Goal: Register for event/course

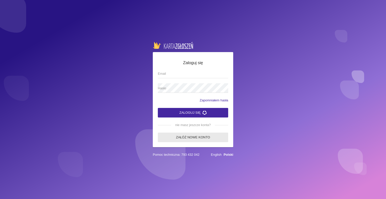
click at [194, 138] on link "Załóż nowe konto" at bounding box center [193, 138] width 70 height 10
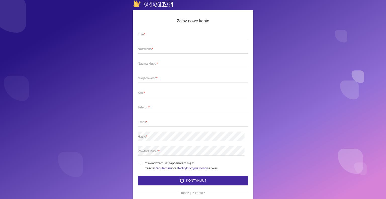
click at [167, 34] on span "Imię *" at bounding box center [191, 34] width 106 height 5
click at [167, 34] on input "Imię *" at bounding box center [193, 34] width 111 height 10
type input "[PERSON_NAME]"
click at [157, 47] on span "Nazwisko *" at bounding box center [191, 49] width 106 height 5
click at [157, 47] on input "Nazwisko *" at bounding box center [193, 49] width 111 height 10
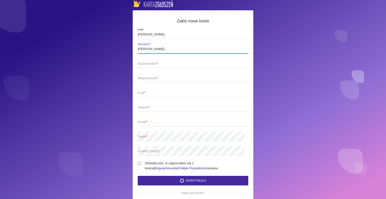
type input "[PERSON_NAME]"
click at [160, 64] on span "Nazwa klubu *" at bounding box center [191, 63] width 106 height 5
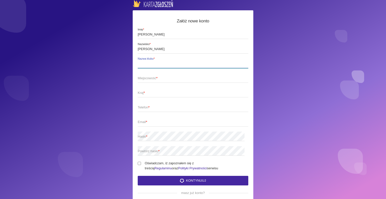
click at [160, 64] on input "Nazwa klubu *" at bounding box center [193, 64] width 111 height 10
type input "Studio Tańca RejDance"
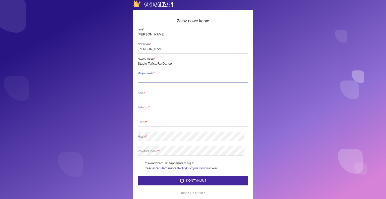
click at [158, 81] on input "Miejscowość *" at bounding box center [193, 78] width 111 height 10
type input "Radom"
click at [149, 93] on span "Kraj *" at bounding box center [191, 92] width 106 height 5
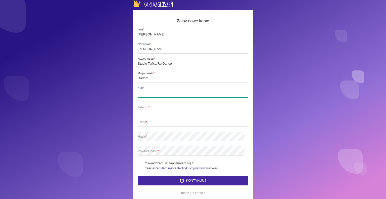
click at [149, 93] on input "Kraj *" at bounding box center [193, 93] width 111 height 10
type input "Polska"
click at [153, 108] on span "Telefon *" at bounding box center [191, 107] width 106 height 5
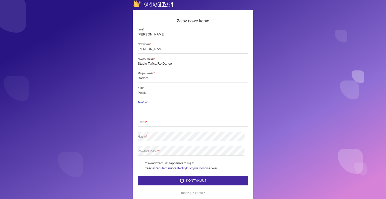
click at [153, 108] on input "Telefon *" at bounding box center [193, 107] width 111 height 10
type input "601503032"
click at [153, 123] on span "Email *" at bounding box center [191, 121] width 106 height 5
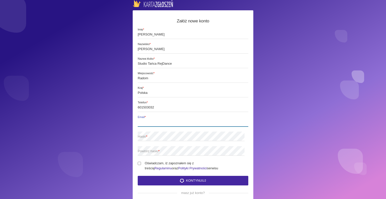
click at [153, 123] on input "Email *" at bounding box center [193, 122] width 111 height 10
type input "[PERSON_NAME][EMAIL_ADDRESS][DOMAIN_NAME]"
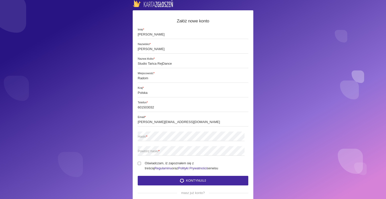
click at [150, 137] on span "Hasło *" at bounding box center [191, 136] width 106 height 5
click at [153, 150] on span "Powtórz hasło *" at bounding box center [191, 151] width 106 height 5
click at [139, 164] on input "Oświadczam, iż zapoznałem się z treścią Regulaminu oraz Polityki Prywatności se…" at bounding box center [139, 163] width 3 height 3
checkbox input "true"
click at [186, 182] on button "Kontynuuj" at bounding box center [193, 181] width 111 height 10
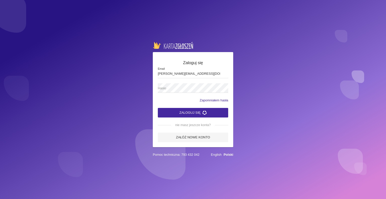
type input "[PERSON_NAME][EMAIL_ADDRESS][DOMAIN_NAME]"
click at [177, 88] on span "Hasło" at bounding box center [190, 88] width 65 height 5
click at [187, 111] on button "Zaloguj się" at bounding box center [193, 113] width 70 height 10
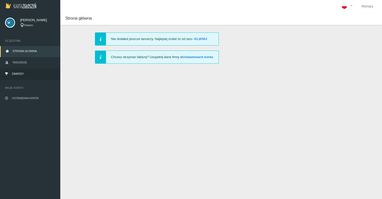
click at [33, 76] on link "Zawody" at bounding box center [30, 74] width 60 height 11
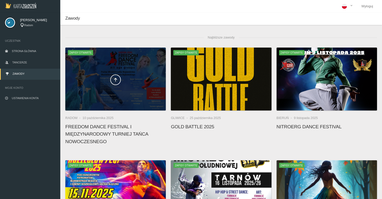
click at [96, 73] on div at bounding box center [115, 79] width 101 height 63
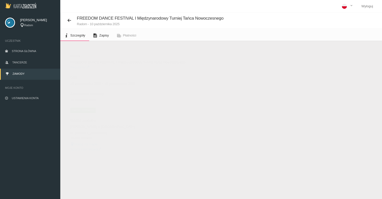
click at [103, 35] on span "Zapisy" at bounding box center [104, 35] width 10 height 4
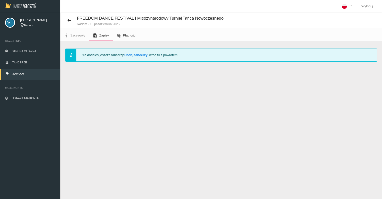
click at [125, 36] on span "Płatności" at bounding box center [129, 35] width 13 height 4
click at [76, 35] on span "Szczegóły" at bounding box center [77, 35] width 15 height 4
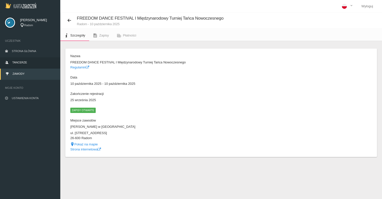
click at [23, 63] on span "Tancerze" at bounding box center [19, 62] width 15 height 3
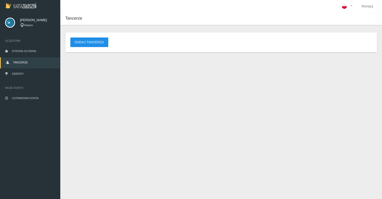
click at [93, 42] on button "Dodaj tancerza" at bounding box center [89, 42] width 38 height 10
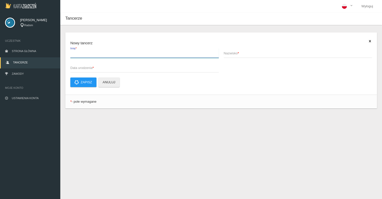
click at [83, 56] on input "Imię *" at bounding box center [144, 53] width 149 height 10
type input "Iga"
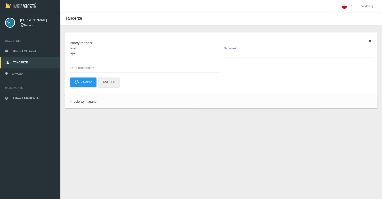
click at [241, 49] on label "Nazwisko *" at bounding box center [298, 53] width 149 height 10
click at [241, 49] on input "Nazwisko *" at bounding box center [298, 53] width 149 height 10
type input "Kaznowska"
click at [142, 66] on span "Data urodzenia *" at bounding box center [142, 67] width 144 height 5
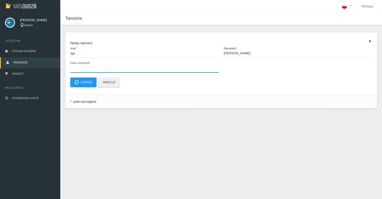
click at [142, 66] on input "Data urodzenia *" at bounding box center [144, 68] width 149 height 10
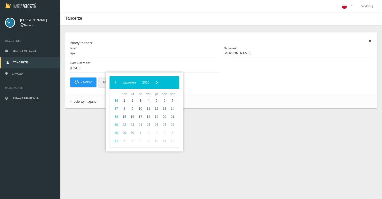
type input "2002-01-20"
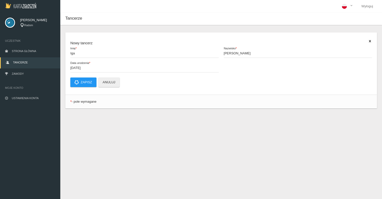
click at [216, 89] on div "Nowy tancerz Iga Imię * Kaznowska Nazwisko * 2002-01-20 Data urodzenia * Zapisz…" at bounding box center [221, 63] width 312 height 62
click at [91, 80] on button "Zapisz" at bounding box center [83, 82] width 26 height 10
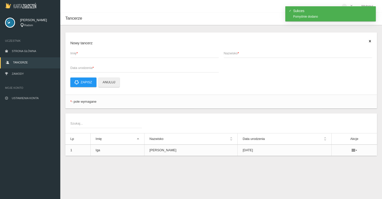
click at [100, 51] on span "Imię *" at bounding box center [142, 53] width 144 height 5
click at [100, 51] on input "Imię *" at bounding box center [144, 53] width 149 height 10
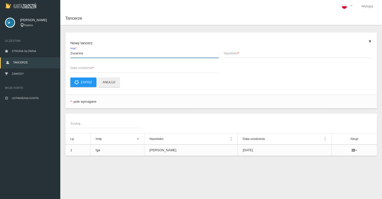
type input "Zuzanna"
click at [235, 54] on span "Nazwisko *" at bounding box center [296, 53] width 144 height 5
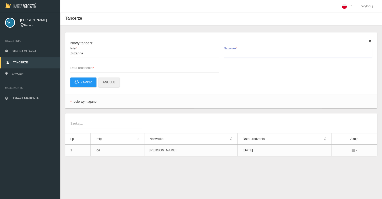
click at [235, 54] on input "Nazwisko *" at bounding box center [298, 53] width 149 height 10
type input "Dohojda"
click at [130, 66] on span "Data urodzenia *" at bounding box center [142, 67] width 144 height 5
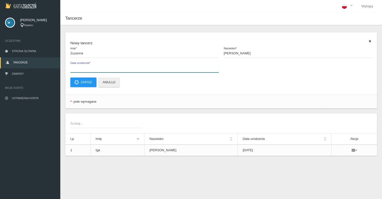
click at [130, 66] on input "Data urodzenia *" at bounding box center [144, 68] width 149 height 10
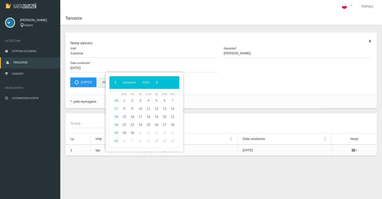
type input "2023-03-20"
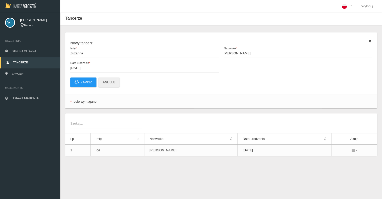
click at [205, 84] on p "Zapisz Anuluj" at bounding box center [221, 82] width 302 height 10
click at [259, 148] on td "2002-01-20" at bounding box center [285, 150] width 94 height 11
click at [353, 150] on icon at bounding box center [355, 150] width 6 height 4
click at [324, 161] on link "Usuń" at bounding box center [328, 159] width 50 height 9
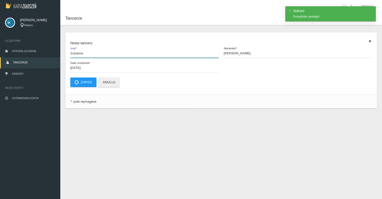
click at [94, 54] on input "Zuzanna" at bounding box center [144, 53] width 149 height 10
type input "Z"
type input "Iga"
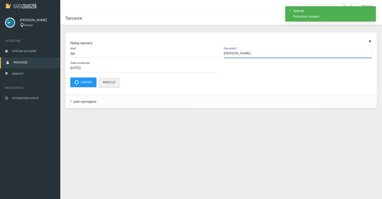
click at [255, 54] on input "Dohojda" at bounding box center [298, 53] width 149 height 10
type input "D"
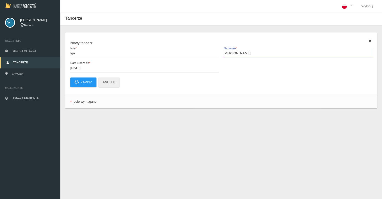
type input "Kaznowska"
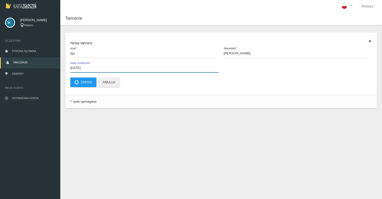
click at [97, 68] on input "2023-03-20" at bounding box center [144, 68] width 149 height 10
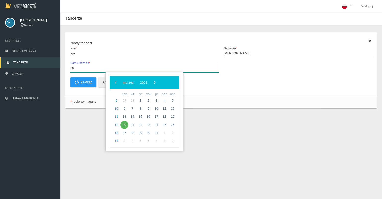
type input "2"
type input "2013-01-02"
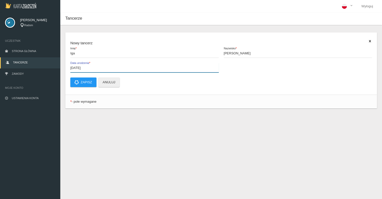
click at [98, 69] on input "2013-01-02" at bounding box center [144, 68] width 149 height 10
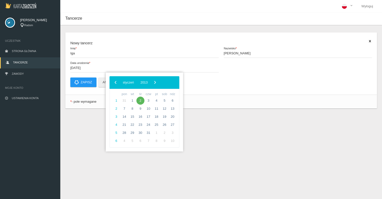
click at [209, 119] on div "Nowy tancerz Iga Imię * Kaznowska Nazwisko * 2013-01-02 Data urodzenia * Zapisz…" at bounding box center [221, 77] width 322 height 104
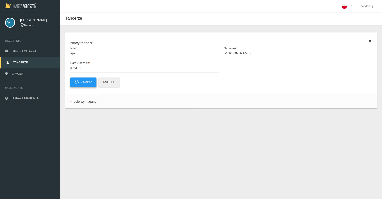
click at [88, 81] on button "Zapisz" at bounding box center [83, 82] width 26 height 10
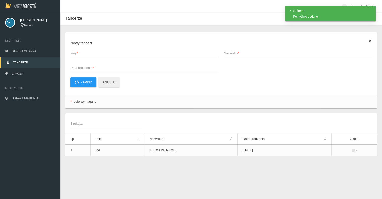
click at [91, 54] on span "Imię *" at bounding box center [142, 53] width 144 height 5
click at [91, 54] on input "Imię *" at bounding box center [144, 53] width 149 height 10
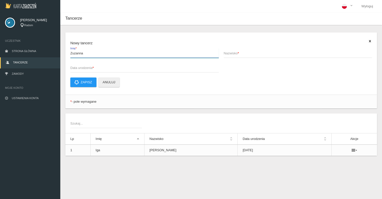
type input "Zuzanna"
click at [274, 52] on span "Nazwisko *" at bounding box center [296, 53] width 144 height 5
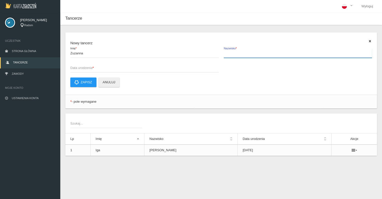
click at [274, 52] on input "Nazwisko *" at bounding box center [298, 53] width 149 height 10
type input "Dohojda"
click at [119, 67] on span "Data urodzenia *" at bounding box center [142, 67] width 144 height 5
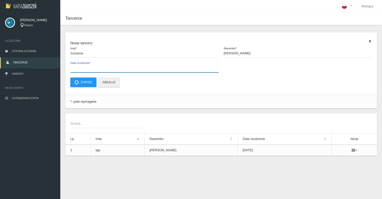
click at [119, 67] on input "Data urodzenia *" at bounding box center [144, 68] width 149 height 10
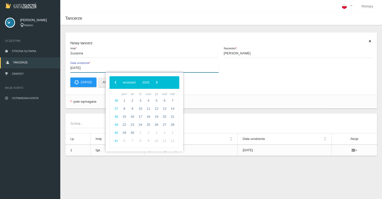
type input "2015-03-23"
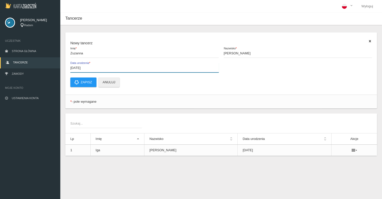
click at [98, 66] on input "2015-03-23" at bounding box center [144, 68] width 149 height 10
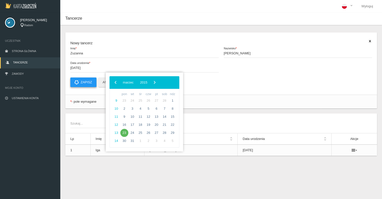
click at [82, 83] on button "Zapisz" at bounding box center [83, 82] width 26 height 10
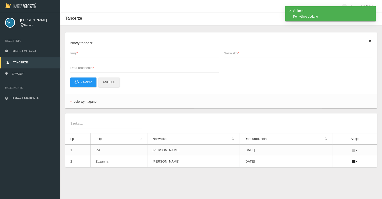
click at [85, 55] on span "Imię *" at bounding box center [142, 53] width 144 height 5
click at [85, 55] on input "Imię *" at bounding box center [144, 53] width 149 height 10
type input "N"
type input "Maja"
click at [242, 55] on span "Nazwisko *" at bounding box center [296, 53] width 144 height 5
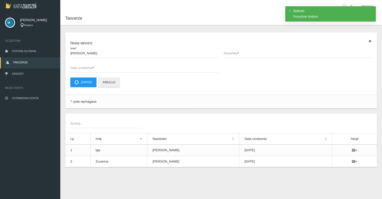
click at [242, 55] on input "Nazwisko *" at bounding box center [298, 53] width 149 height 10
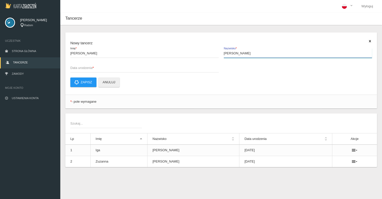
type input "Mizera"
click at [138, 67] on span "Data urodzenia *" at bounding box center [142, 67] width 144 height 5
click at [138, 67] on input "Data urodzenia *" at bounding box center [144, 68] width 149 height 10
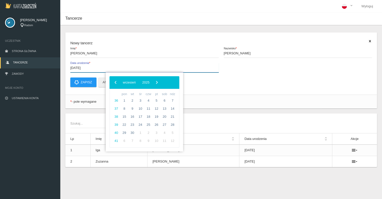
type input "2013-08-14"
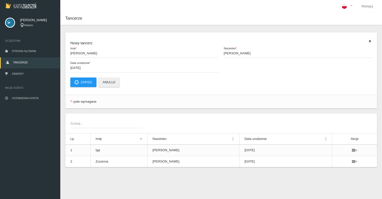
click at [213, 79] on p "Zapisz Anuluj" at bounding box center [221, 82] width 302 height 10
click at [110, 68] on input "2013-08-14" at bounding box center [144, 68] width 149 height 10
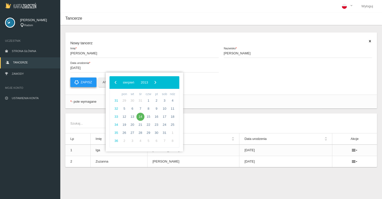
click at [85, 80] on button "Zapisz" at bounding box center [83, 82] width 26 height 10
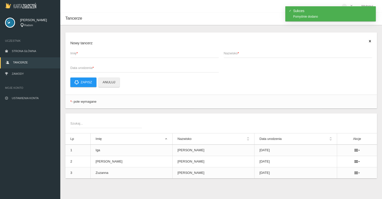
click at [83, 52] on span "Imię *" at bounding box center [142, 53] width 144 height 5
click at [83, 52] on input "Imię *" at bounding box center [144, 53] width 149 height 10
type input "Zuzanna"
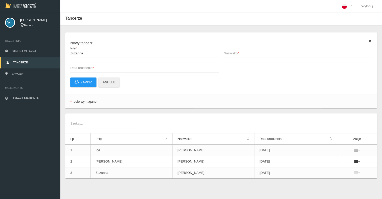
click at [238, 56] on span "Nazwisko *" at bounding box center [296, 53] width 144 height 5
click at [238, 56] on input "Nazwisko *" at bounding box center [298, 53] width 149 height 10
type input "Strzałkowska"
click at [140, 67] on span "Data urodzenia *" at bounding box center [142, 67] width 144 height 5
click at [140, 67] on input "Data urodzenia *" at bounding box center [144, 68] width 149 height 10
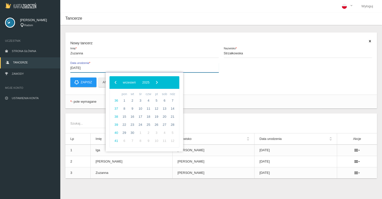
type input "2013-09-04"
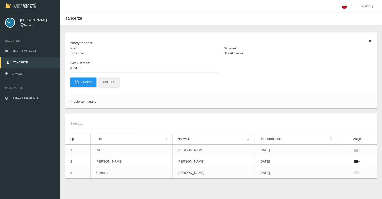
click at [208, 82] on p "Zapisz Anuluj" at bounding box center [221, 82] width 302 height 10
click at [123, 68] on input "2013-09-04" at bounding box center [144, 68] width 149 height 10
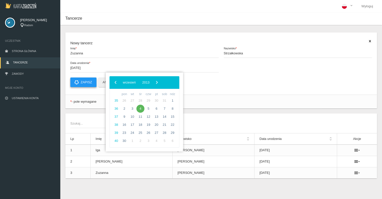
click at [87, 81] on button "Zapisz" at bounding box center [83, 82] width 26 height 10
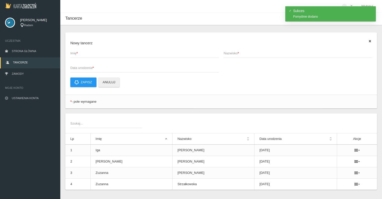
click at [84, 53] on span "Imię *" at bounding box center [142, 53] width 144 height 5
click at [84, 53] on input "Imię *" at bounding box center [144, 53] width 149 height 10
type input "Laura"
click at [230, 53] on span "Nazwisko *" at bounding box center [296, 53] width 144 height 5
click at [230, 53] on input "Nazwisko *" at bounding box center [298, 53] width 149 height 10
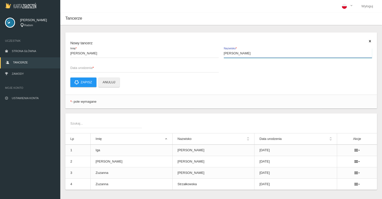
type input "Nowakowska"
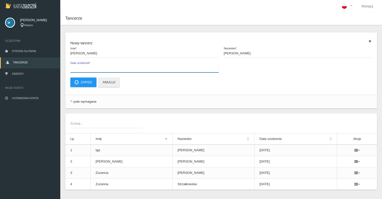
click at [139, 71] on input "Data urodzenia *" at bounding box center [144, 68] width 149 height 10
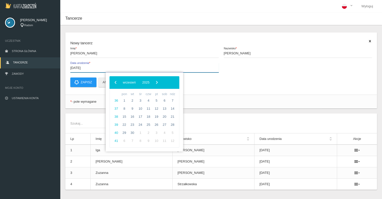
type input "2015-01-12"
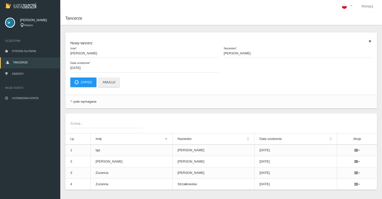
click at [218, 83] on p "Zapisz Anuluj" at bounding box center [221, 82] width 302 height 10
click at [95, 68] on input "2015-01-12" at bounding box center [144, 68] width 149 height 10
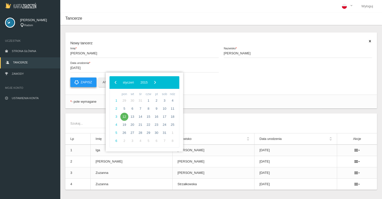
click at [82, 82] on button "Zapisz" at bounding box center [83, 82] width 26 height 10
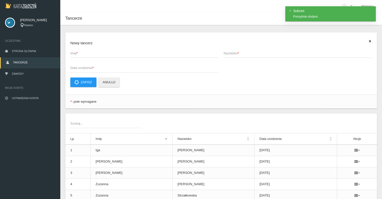
click at [97, 53] on span "Imię *" at bounding box center [142, 53] width 144 height 5
click at [97, 53] on input "Imię *" at bounding box center [144, 53] width 149 height 10
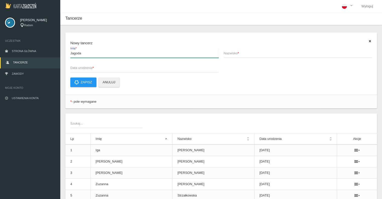
type input "Jagoda"
click at [261, 54] on span "Nazwisko *" at bounding box center [296, 53] width 144 height 5
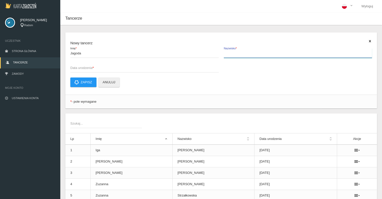
click at [261, 54] on input "Nazwisko *" at bounding box center [298, 53] width 149 height 10
type input "Chrząszcz"
click at [169, 69] on span "Data urodzenia *" at bounding box center [142, 67] width 144 height 5
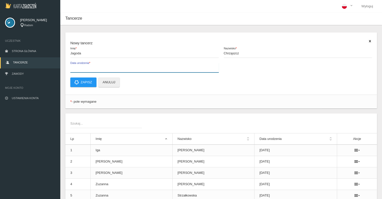
click at [169, 69] on input "Data urodzenia *" at bounding box center [144, 68] width 149 height 10
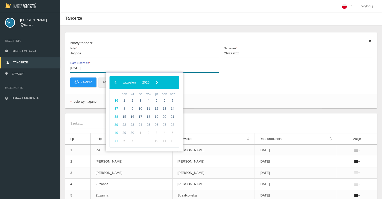
type input "2013-09-11"
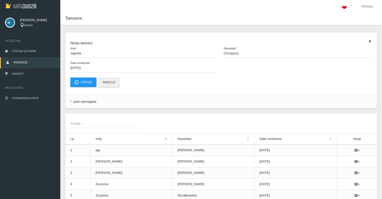
click at [195, 82] on p "Zapisz Anuluj" at bounding box center [221, 82] width 302 height 10
click at [104, 67] on input "2013-09-11" at bounding box center [144, 68] width 149 height 10
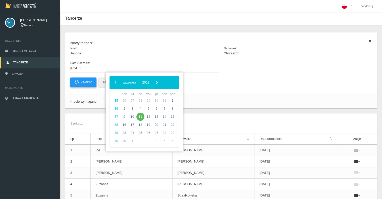
click at [84, 82] on button "Zapisz" at bounding box center [83, 82] width 26 height 10
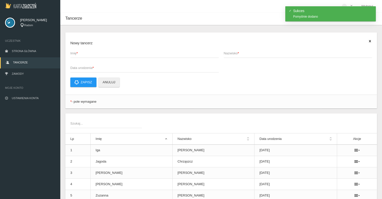
click at [88, 53] on span "Imię *" at bounding box center [142, 53] width 144 height 5
click at [88, 53] on input "Imię *" at bounding box center [144, 53] width 149 height 10
type input "Roksana"
click at [251, 50] on label "Nazwisko *" at bounding box center [298, 53] width 149 height 10
click at [251, 50] on input "Nazwisko *" at bounding box center [298, 53] width 149 height 10
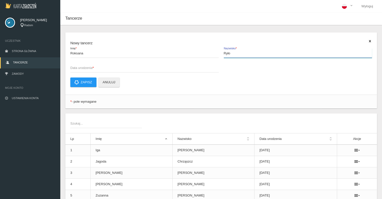
type input "Ryło"
click at [137, 66] on span "Data urodzenia *" at bounding box center [142, 67] width 144 height 5
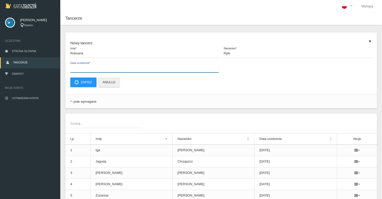
click at [137, 66] on input "Data urodzenia *" at bounding box center [144, 68] width 149 height 10
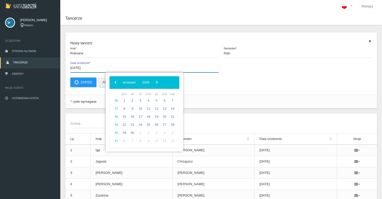
type input "2013-09-20"
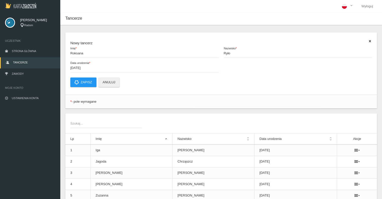
click at [214, 86] on p "Zapisz Anuluj" at bounding box center [221, 82] width 302 height 10
click at [121, 68] on input "2013-09-20" at bounding box center [144, 68] width 149 height 10
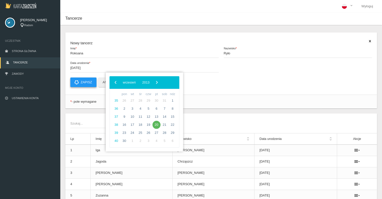
click at [89, 80] on button "Zapisz" at bounding box center [83, 82] width 26 height 10
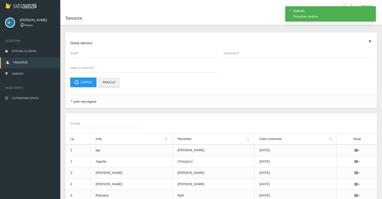
click at [96, 53] on span "Imię *" at bounding box center [142, 53] width 144 height 5
click at [96, 53] on input "Imię *" at bounding box center [144, 53] width 149 height 10
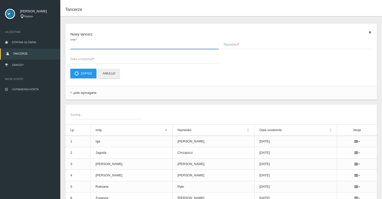
scroll to position [7, 0]
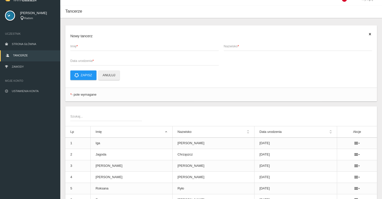
click at [122, 42] on label "Imię *" at bounding box center [144, 46] width 149 height 10
click at [122, 42] on input "Imię *" at bounding box center [144, 46] width 149 height 10
type input "Maja"
click at [236, 46] on span "Nazwisko *" at bounding box center [296, 46] width 144 height 5
click at [236, 46] on input "Nazwisko *" at bounding box center [298, 46] width 149 height 10
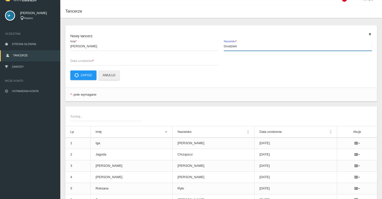
type input "Grudzień"
click at [122, 60] on span "Data urodzenia *" at bounding box center [142, 60] width 144 height 5
click at [122, 60] on input "Data urodzenia *" at bounding box center [144, 61] width 149 height 10
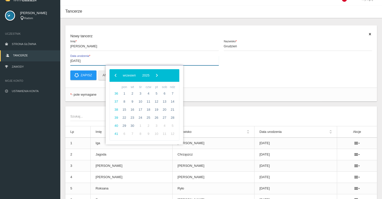
type input "2012-09-16"
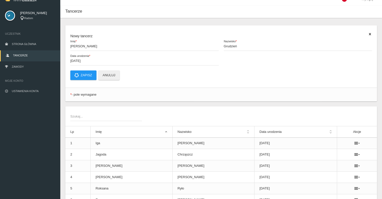
click at [200, 77] on p "Zapisz Anuluj" at bounding box center [221, 75] width 302 height 10
click at [100, 61] on input "2012-09-16" at bounding box center [144, 61] width 149 height 10
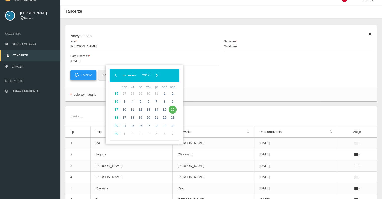
click at [89, 75] on button "Zapisz" at bounding box center [83, 75] width 26 height 10
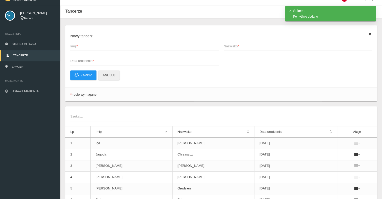
click at [95, 47] on span "Imię *" at bounding box center [142, 46] width 144 height 5
click at [95, 47] on input "Imię *" at bounding box center [144, 46] width 149 height 10
type input "Alicja"
click at [241, 47] on span "Nazwisko *" at bounding box center [296, 46] width 144 height 5
click at [241, 47] on input "Nazwisko *" at bounding box center [298, 46] width 149 height 10
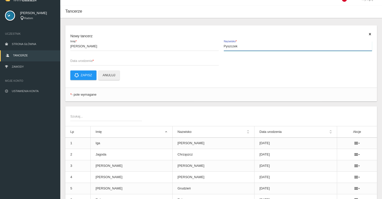
type input "Pyszczek"
click at [131, 60] on span "Data urodzenia *" at bounding box center [142, 60] width 144 height 5
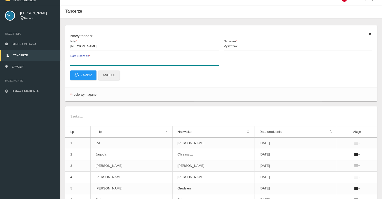
click at [131, 60] on input "Data urodzenia *" at bounding box center [144, 61] width 149 height 10
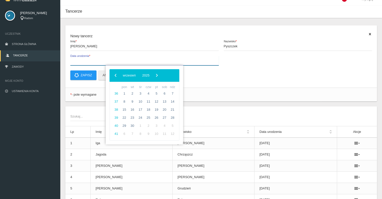
type input "1"
click at [131, 60] on input "2014-10-19" at bounding box center [144, 61] width 149 height 10
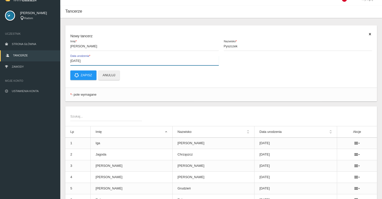
click at [131, 60] on input "2014-10-19" at bounding box center [144, 61] width 149 height 10
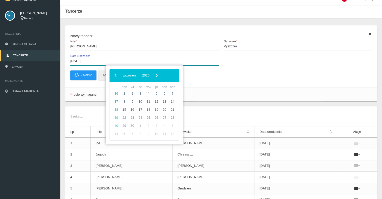
type input "2014-10-19"
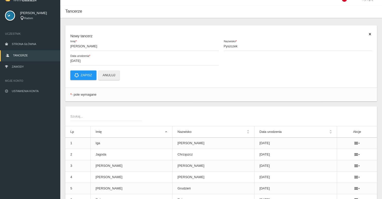
click at [200, 76] on p "Zapisz Anuluj" at bounding box center [221, 75] width 302 height 10
click at [111, 62] on input "2014-10-19" at bounding box center [144, 61] width 149 height 10
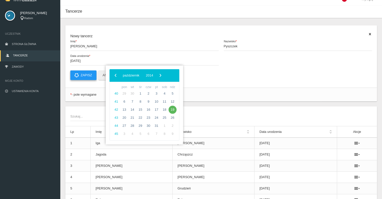
click at [86, 74] on button "Zapisz" at bounding box center [83, 75] width 26 height 10
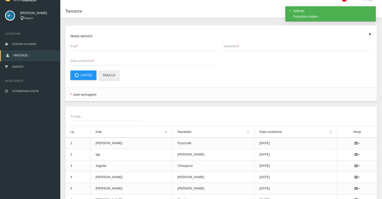
click at [95, 48] on span "Imię *" at bounding box center [142, 46] width 144 height 5
click at [95, 48] on input "Imię *" at bounding box center [144, 46] width 149 height 10
type input "Maria"
click at [240, 42] on label "Nazwisko *" at bounding box center [298, 46] width 149 height 10
click at [240, 42] on input "Nazwisko *" at bounding box center [298, 46] width 149 height 10
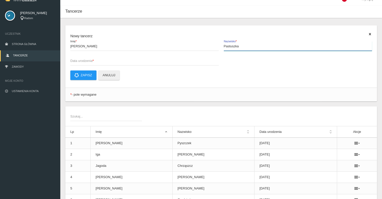
type input "Pastuszka"
click at [125, 60] on span "Data urodzenia *" at bounding box center [142, 60] width 144 height 5
click at [125, 60] on input "Data urodzenia *" at bounding box center [144, 61] width 149 height 10
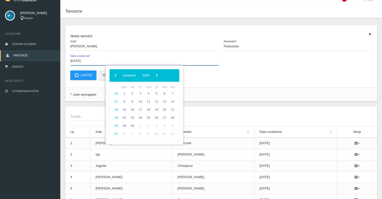
type input "2015-04-06"
click at [209, 83] on div "Nowy tancerz Maria Imię * Pastuszka Nazwisko * 2015-04-06 Data urodzenia * Zapi…" at bounding box center [221, 56] width 312 height 62
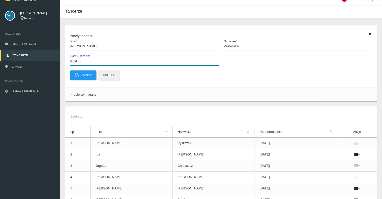
click at [120, 60] on input "2015-04-06" at bounding box center [144, 61] width 149 height 10
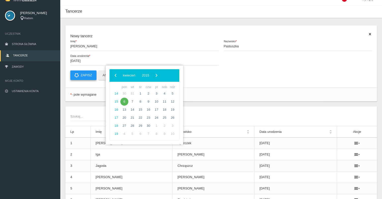
click at [91, 71] on button "Zapisz" at bounding box center [83, 75] width 26 height 10
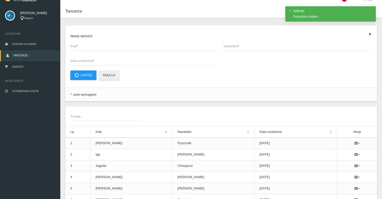
click at [84, 47] on span "Imię *" at bounding box center [142, 46] width 144 height 5
click at [84, 47] on input "Imię *" at bounding box center [144, 46] width 149 height 10
type input "Nikola"
click at [256, 45] on span "Nazwisko *" at bounding box center [296, 46] width 144 height 5
click at [256, 45] on input "Nazwisko *" at bounding box center [298, 46] width 149 height 10
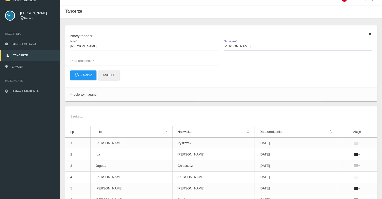
type input "Montelatic"
click at [158, 61] on span "Data urodzenia *" at bounding box center [142, 60] width 144 height 5
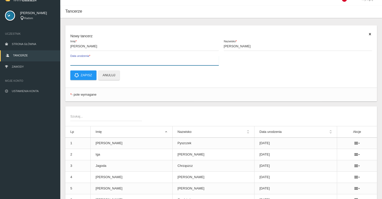
click at [158, 61] on input "Data urodzenia *" at bounding box center [144, 61] width 149 height 10
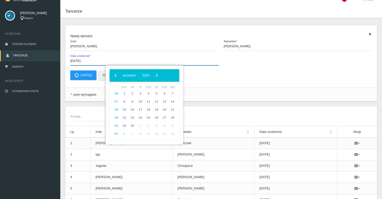
type input "2014-08-22"
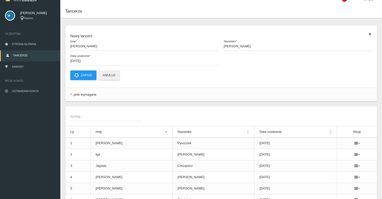
click at [217, 68] on app-labeled-field "2014-08-22 Data urodzenia *" at bounding box center [145, 63] width 154 height 15
click at [99, 60] on input "2014-08-22" at bounding box center [144, 61] width 149 height 10
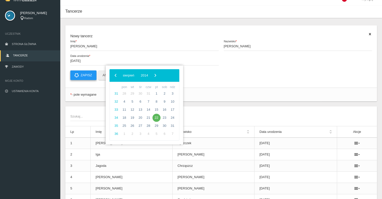
click at [85, 78] on button "Zapisz" at bounding box center [83, 75] width 26 height 10
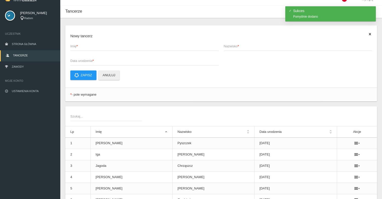
click at [96, 48] on span "Imię *" at bounding box center [142, 46] width 144 height 5
click at [96, 48] on input "Imię *" at bounding box center [144, 46] width 149 height 10
type input "Milena"
click at [247, 42] on label "Nazwisko *" at bounding box center [298, 46] width 149 height 10
click at [247, 42] on input "Nazwisko *" at bounding box center [298, 46] width 149 height 10
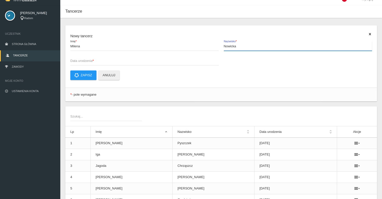
type input "Nowicka"
click at [173, 61] on span "Data urodzenia *" at bounding box center [142, 60] width 144 height 5
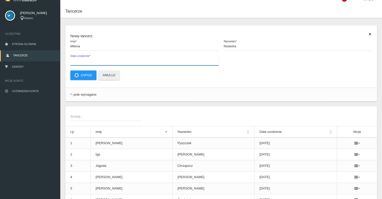
click at [173, 61] on input "Data urodzenia *" at bounding box center [144, 61] width 149 height 10
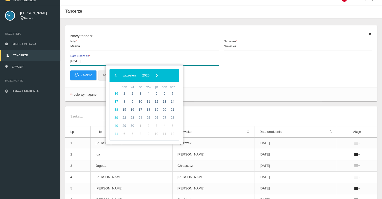
type input "2014-09-17"
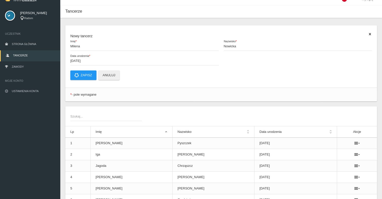
click at [206, 80] on div "Nowy tancerz Milena Imię * Nowicka Nazwisko * 2014-09-17 Data urodzenia * Zapis…" at bounding box center [221, 56] width 312 height 62
click at [121, 62] on input "2014-09-17" at bounding box center [144, 61] width 149 height 10
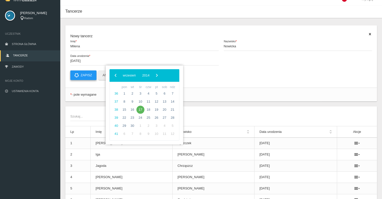
click at [81, 74] on button "Zapisz" at bounding box center [83, 75] width 26 height 10
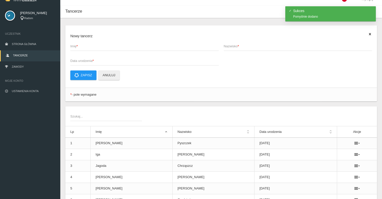
click at [86, 46] on span "Imię *" at bounding box center [142, 46] width 144 height 5
click at [86, 46] on input "Imię *" at bounding box center [144, 46] width 149 height 10
type input "Wiktoria"
click at [239, 47] on strong "*" at bounding box center [238, 46] width 1 height 4
click at [239, 47] on input "Nazwisko *" at bounding box center [298, 46] width 149 height 10
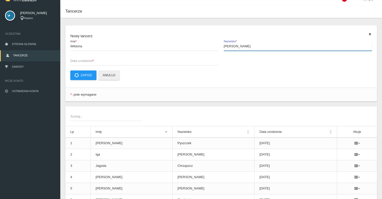
type input "Matyga"
click at [150, 61] on span "Data urodzenia *" at bounding box center [142, 60] width 144 height 5
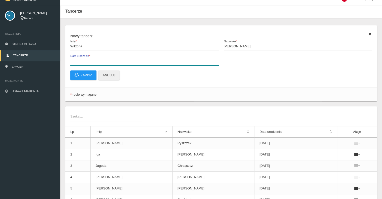
click at [150, 61] on input "Data urodzenia *" at bounding box center [144, 61] width 149 height 10
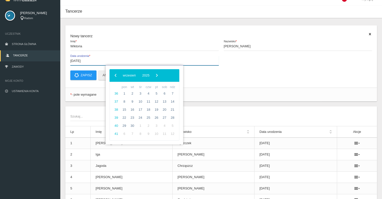
type input "2006-06-11"
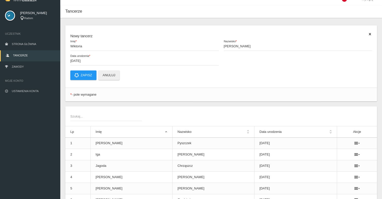
click at [209, 75] on p "Zapisz Anuluj" at bounding box center [221, 75] width 302 height 10
click at [116, 61] on input "2006-06-11" at bounding box center [144, 61] width 149 height 10
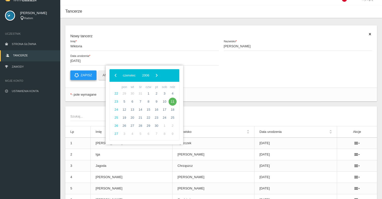
click at [86, 78] on button "Zapisz" at bounding box center [83, 75] width 26 height 10
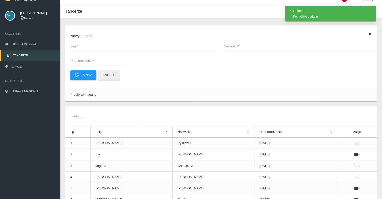
click at [82, 45] on span "Imię *" at bounding box center [142, 46] width 144 height 5
click at [82, 45] on input "Imię *" at bounding box center [144, 46] width 149 height 10
type input "Sandra"
click at [243, 42] on label "Nazwisko *" at bounding box center [298, 46] width 149 height 10
click at [243, 42] on input "Nazwisko *" at bounding box center [298, 46] width 149 height 10
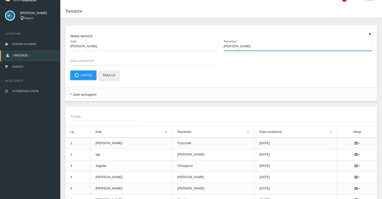
type input "Ruszczyk"
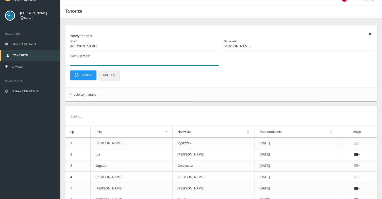
click at [101, 58] on label "Data urodzenia *" at bounding box center [144, 61] width 149 height 10
click at [101, 58] on input "Data urodzenia *" at bounding box center [144, 61] width 149 height 10
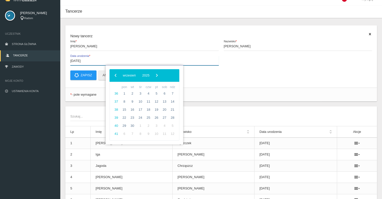
type input "2007-03-01"
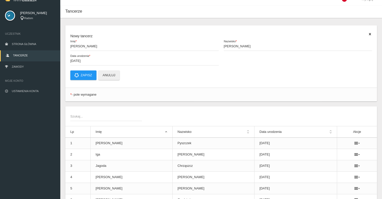
click at [200, 77] on p "Zapisz Anuluj" at bounding box center [221, 75] width 302 height 10
click at [95, 62] on input "2007-03-01" at bounding box center [144, 61] width 149 height 10
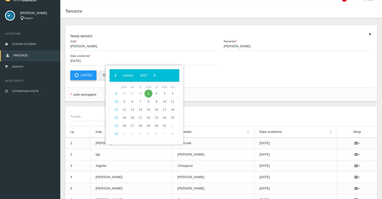
click at [92, 74] on button "Zapisz" at bounding box center [83, 75] width 26 height 10
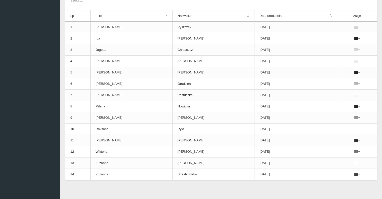
scroll to position [0, 0]
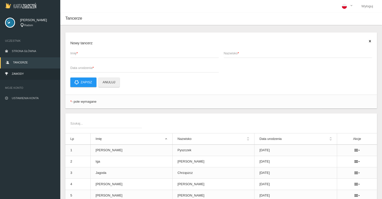
click at [32, 72] on link "Zawody" at bounding box center [30, 74] width 60 height 11
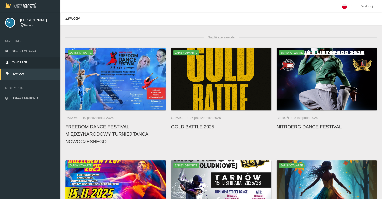
click at [27, 66] on link "Tancerze" at bounding box center [30, 62] width 60 height 11
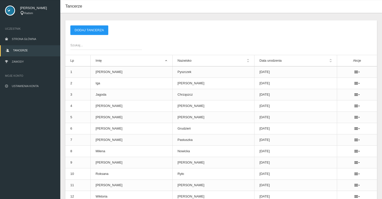
scroll to position [11, 0]
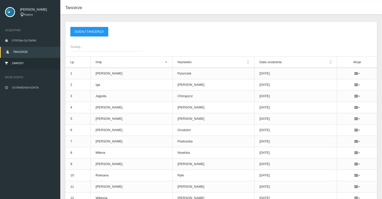
click at [30, 66] on link "Zawody" at bounding box center [30, 63] width 60 height 11
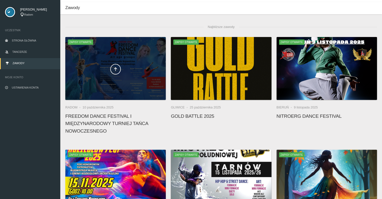
click at [129, 77] on div at bounding box center [115, 68] width 101 height 63
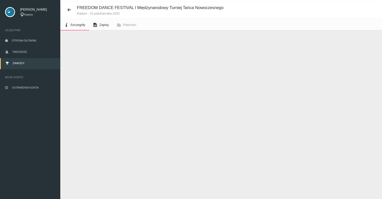
click at [99, 25] on span "Zapisy" at bounding box center [104, 25] width 10 height 4
click at [92, 45] on button "Dodaj występ" at bounding box center [82, 43] width 34 height 10
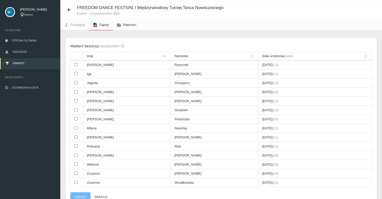
click at [127, 26] on span "Płatności" at bounding box center [129, 25] width 13 height 4
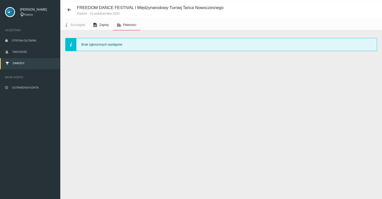
click at [104, 24] on span "Zapisy" at bounding box center [104, 25] width 10 height 4
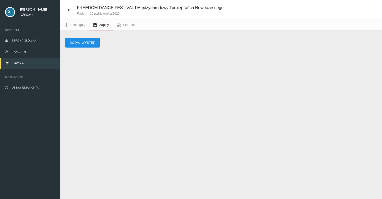
click at [91, 44] on button "Dodaj występ" at bounding box center [82, 43] width 34 height 10
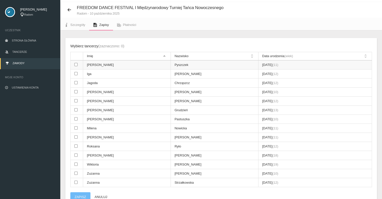
click at [76, 64] on input "checkbox" at bounding box center [75, 64] width 3 height 3
checkbox input "true"
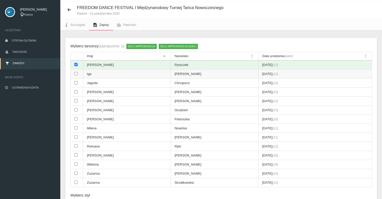
click at [76, 73] on input "checkbox" at bounding box center [75, 73] width 3 height 3
checkbox input "true"
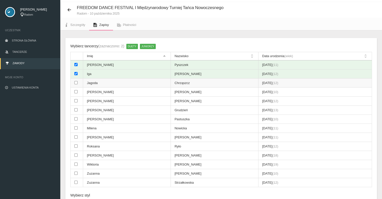
click at [75, 81] on input "checkbox" at bounding box center [75, 82] width 3 height 3
checkbox input "true"
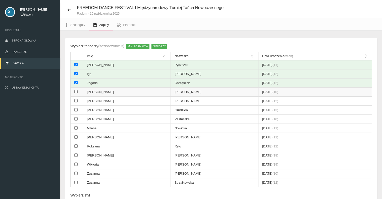
click at [75, 90] on input "checkbox" at bounding box center [75, 91] width 3 height 3
checkbox input "true"
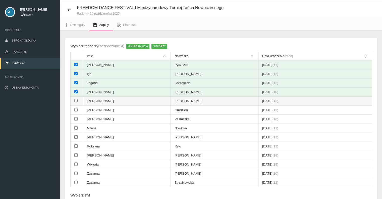
click at [75, 100] on input "checkbox" at bounding box center [75, 100] width 3 height 3
checkbox input "true"
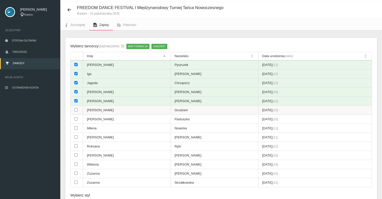
click at [75, 108] on input "checkbox" at bounding box center [75, 109] width 3 height 3
checkbox input "true"
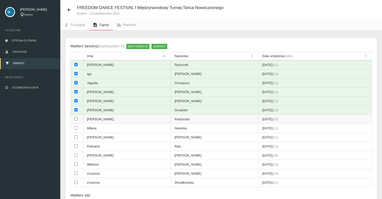
click at [76, 118] on input "checkbox" at bounding box center [75, 118] width 3 height 3
checkbox input "true"
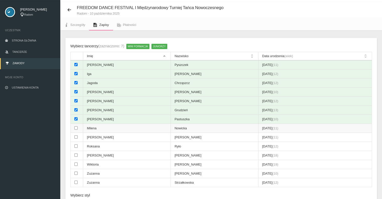
click at [77, 127] on input "checkbox" at bounding box center [75, 127] width 3 height 3
checkbox input "true"
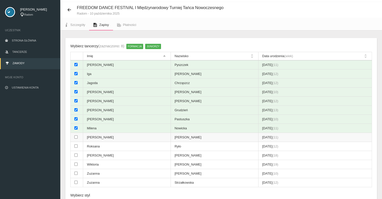
click at [75, 137] on input "checkbox" at bounding box center [75, 136] width 3 height 3
checkbox input "true"
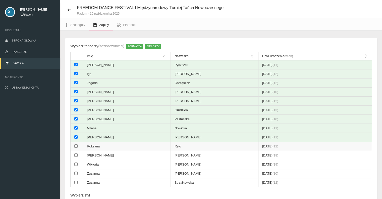
click at [75, 145] on input "checkbox" at bounding box center [75, 145] width 3 height 3
checkbox input "true"
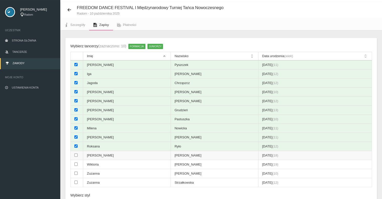
click at [75, 154] on input "checkbox" at bounding box center [75, 154] width 3 height 3
checkbox input "true"
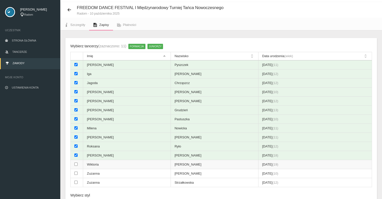
click at [76, 163] on input "checkbox" at bounding box center [75, 163] width 3 height 3
checkbox input "true"
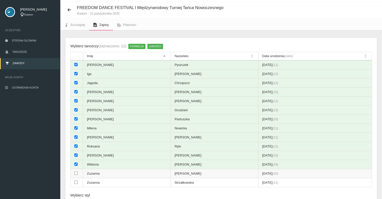
click at [76, 171] on input "checkbox" at bounding box center [75, 172] width 3 height 3
checkbox input "true"
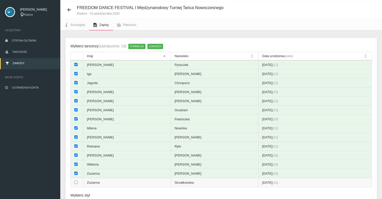
click at [77, 181] on input "checkbox" at bounding box center [75, 182] width 3 height 3
checkbox input "true"
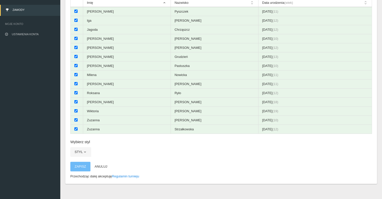
scroll to position [66, 0]
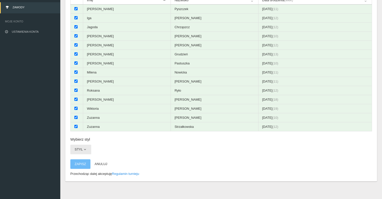
click at [85, 147] on span "button" at bounding box center [85, 149] width 4 height 4
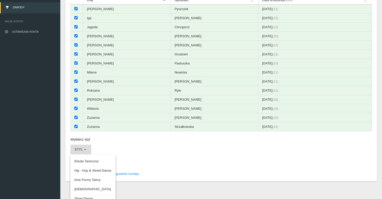
scroll to position [70, 0]
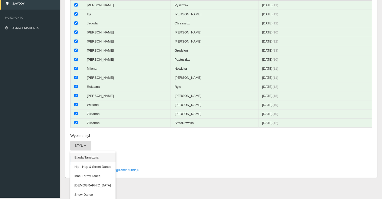
click at [95, 155] on link "Etiuda Taneczna" at bounding box center [92, 157] width 45 height 9
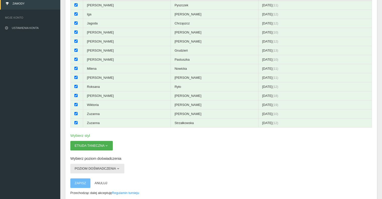
click at [117, 166] on span "button" at bounding box center [118, 168] width 4 height 4
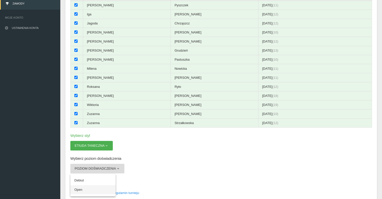
click at [100, 187] on link "Open" at bounding box center [92, 189] width 45 height 9
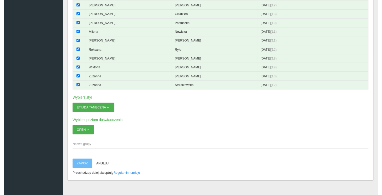
scroll to position [109, 0]
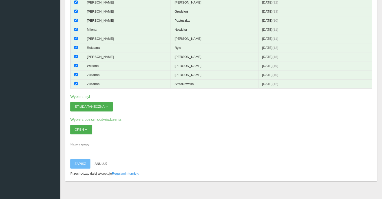
click at [84, 142] on span "Nazwa grupy" at bounding box center [218, 144] width 297 height 5
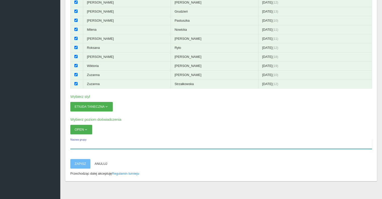
click at [84, 142] on input "Nazwa grupy" at bounding box center [221, 144] width 302 height 10
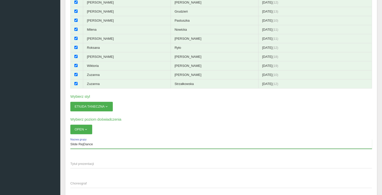
type input "Slide RejDance"
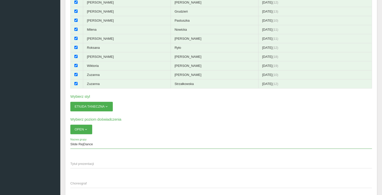
click at [90, 161] on span "Tytuł prezentacji" at bounding box center [218, 163] width 297 height 5
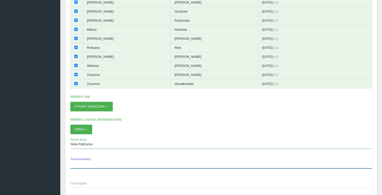
click at [90, 160] on input "Tytuł prezentacji" at bounding box center [221, 164] width 302 height 10
type input "Another Day of Sun"
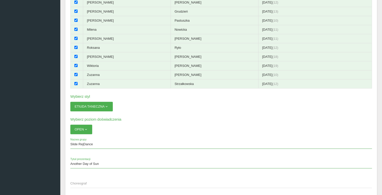
click at [84, 181] on span "Choreograf" at bounding box center [218, 183] width 297 height 5
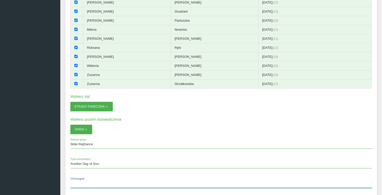
click at [84, 179] on input "Choreograf" at bounding box center [221, 184] width 302 height 10
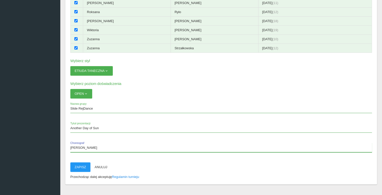
scroll to position [152, 0]
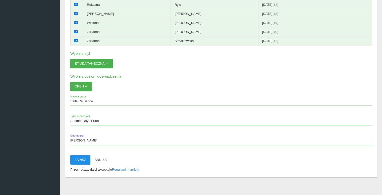
type input "Anna Fijałkowska"
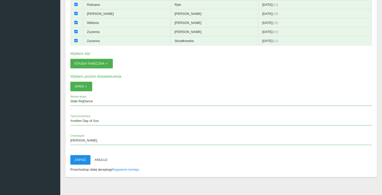
click at [81, 157] on button "Zapisz" at bounding box center [80, 160] width 20 height 10
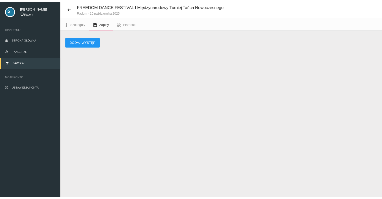
scroll to position [13, 0]
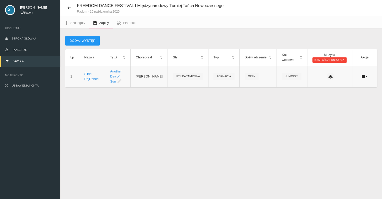
click at [287, 73] on span "Juniorzy" at bounding box center [292, 76] width 20 height 7
click at [301, 58] on th "Kat. wiekowa" at bounding box center [292, 57] width 31 height 16
click at [300, 56] on th "Kat. wiekowa" at bounding box center [292, 57] width 31 height 16
click at [331, 75] on icon at bounding box center [331, 76] width 4 height 4
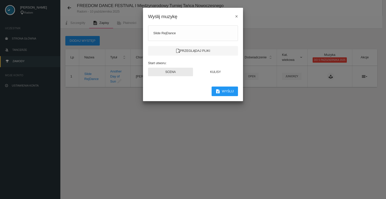
click at [171, 72] on button "Scena" at bounding box center [170, 72] width 45 height 9
click at [201, 51] on label "Przeglądaj pliki" at bounding box center [193, 51] width 90 height 10
click at [0, 0] on input "Przeglądaj pliki" at bounding box center [0, 0] width 0 height 0
click at [203, 123] on modal-container "Wyślij muzykę × Slide RejDance Przeglądaj pliki Start utworu: Scena Kulisy Wyśl…" at bounding box center [193, 99] width 386 height 199
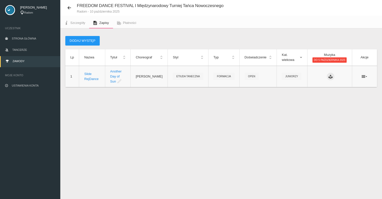
click at [329, 74] on icon at bounding box center [331, 76] width 4 height 4
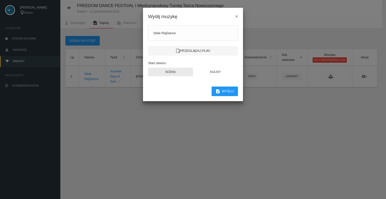
click at [170, 73] on button "Scena" at bounding box center [170, 72] width 45 height 9
click at [197, 51] on label "Przeglądaj pliki" at bounding box center [193, 51] width 90 height 10
click at [0, 0] on input "Przeglądaj pliki" at bounding box center [0, 0] width 0 height 0
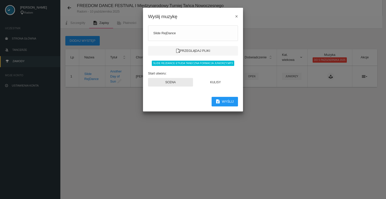
click at [168, 81] on button "Scena" at bounding box center [170, 82] width 45 height 9
click at [221, 103] on button "Wyślij" at bounding box center [225, 102] width 26 height 10
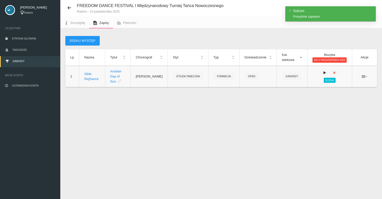
click at [365, 76] on icon at bounding box center [365, 76] width 6 height 4
click at [346, 149] on div "FREEDOM DANCE FESTIVAL I Międzynarodowy Turniej Tańca Nowoczesnego Radom - 10 p…" at bounding box center [221, 99] width 322 height 199
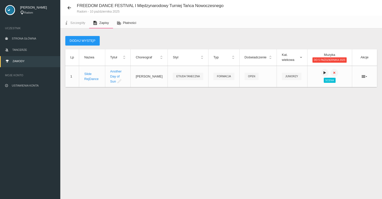
click at [132, 22] on span "Płatności" at bounding box center [129, 23] width 13 height 4
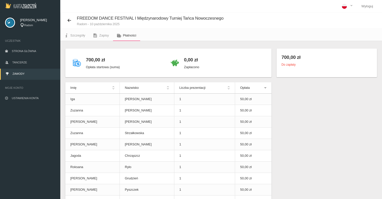
click at [288, 65] on small "Do zapłaty" at bounding box center [289, 65] width 14 height 4
click at [105, 36] on span "Zapisy" at bounding box center [104, 35] width 10 height 4
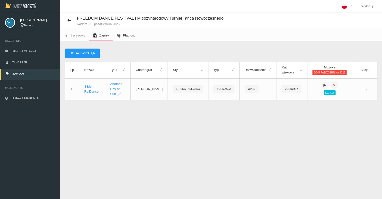
click at [134, 36] on span "Płatności" at bounding box center [129, 35] width 13 height 4
